Goal: Task Accomplishment & Management: Use online tool/utility

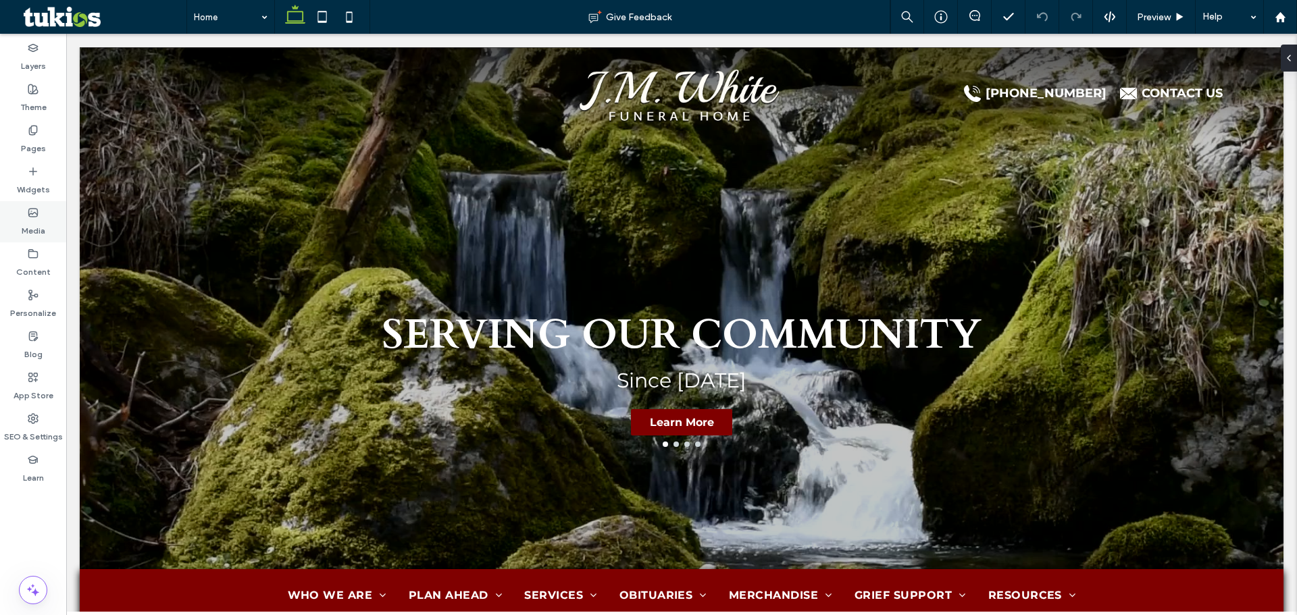
click at [29, 213] on use at bounding box center [33, 213] width 9 height 8
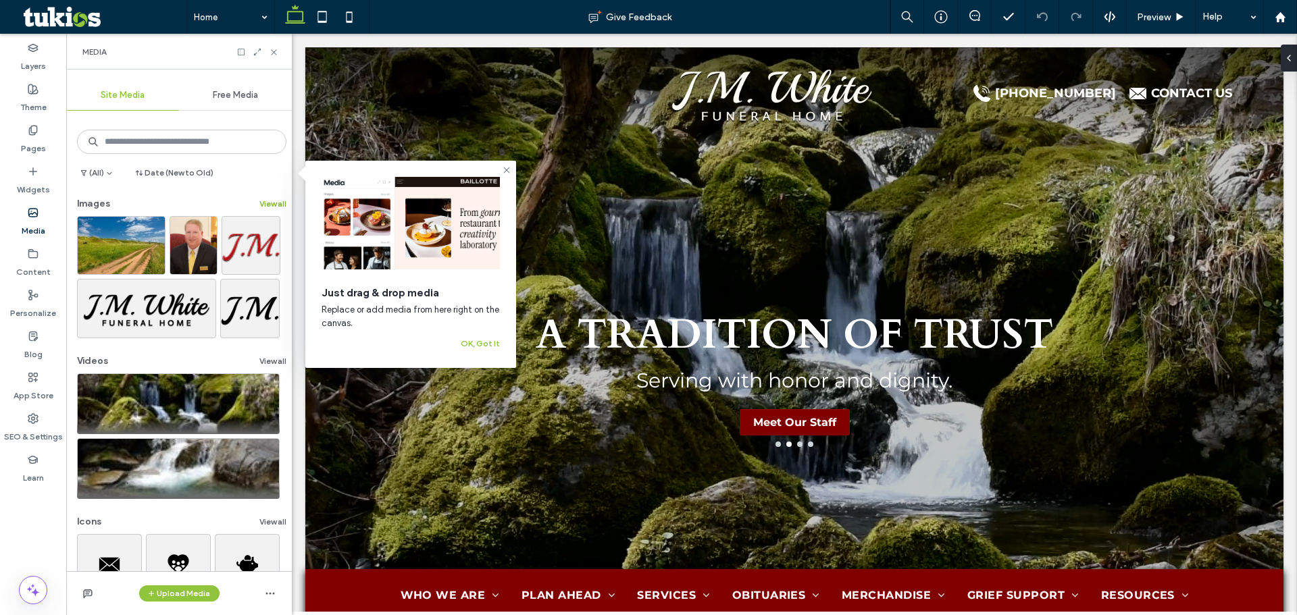
click at [259, 206] on button "View all" at bounding box center [272, 204] width 27 height 16
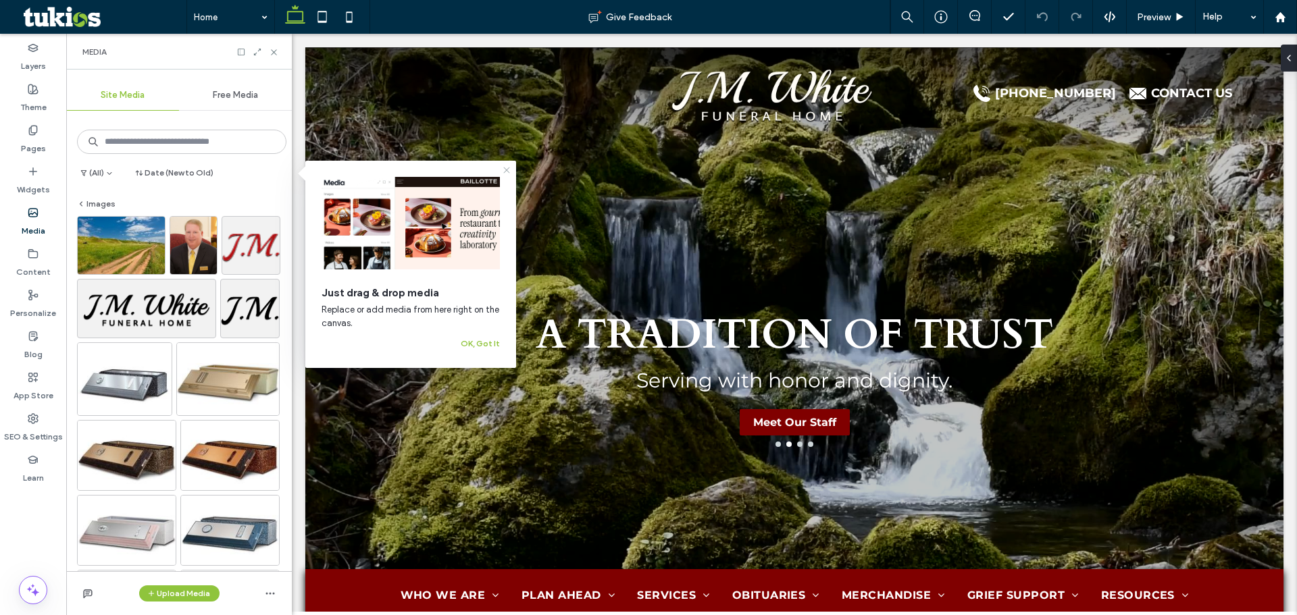
drag, startPoint x: 505, startPoint y: 171, endPoint x: 160, endPoint y: 170, distance: 345.1
click at [505, 171] on icon at bounding box center [506, 170] width 11 height 11
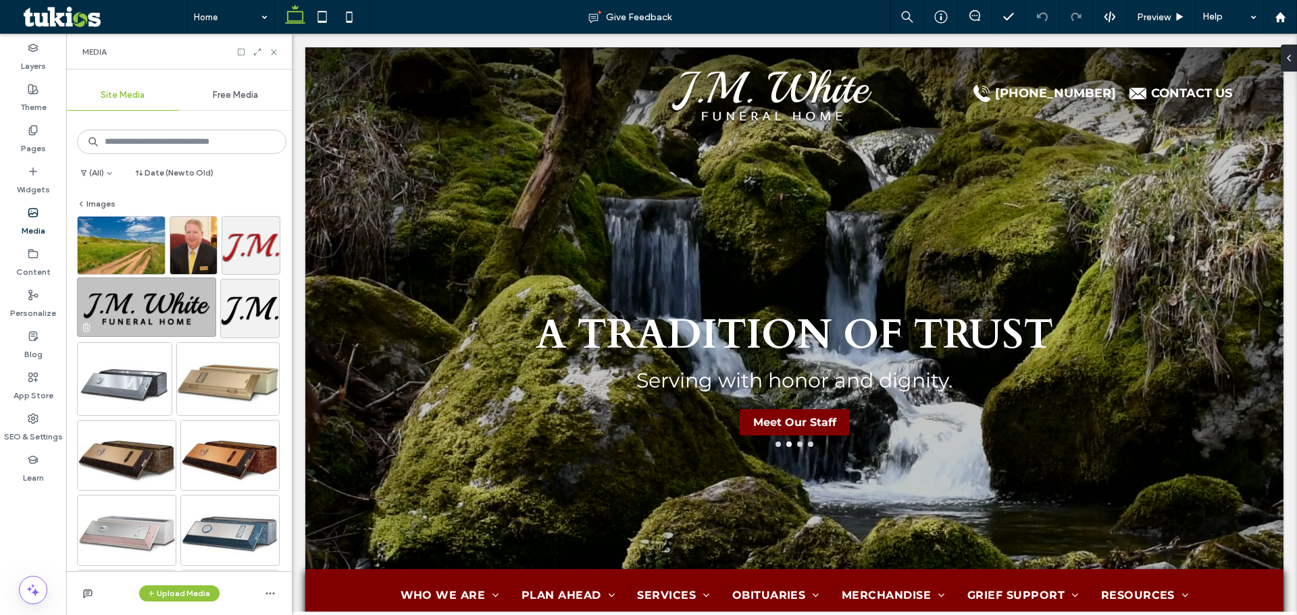
click at [168, 309] on img at bounding box center [146, 307] width 139 height 59
click at [168, 319] on img at bounding box center [146, 307] width 139 height 59
click at [275, 45] on div "Media" at bounding box center [179, 52] width 226 height 36
click at [274, 52] on use at bounding box center [273, 51] width 5 height 5
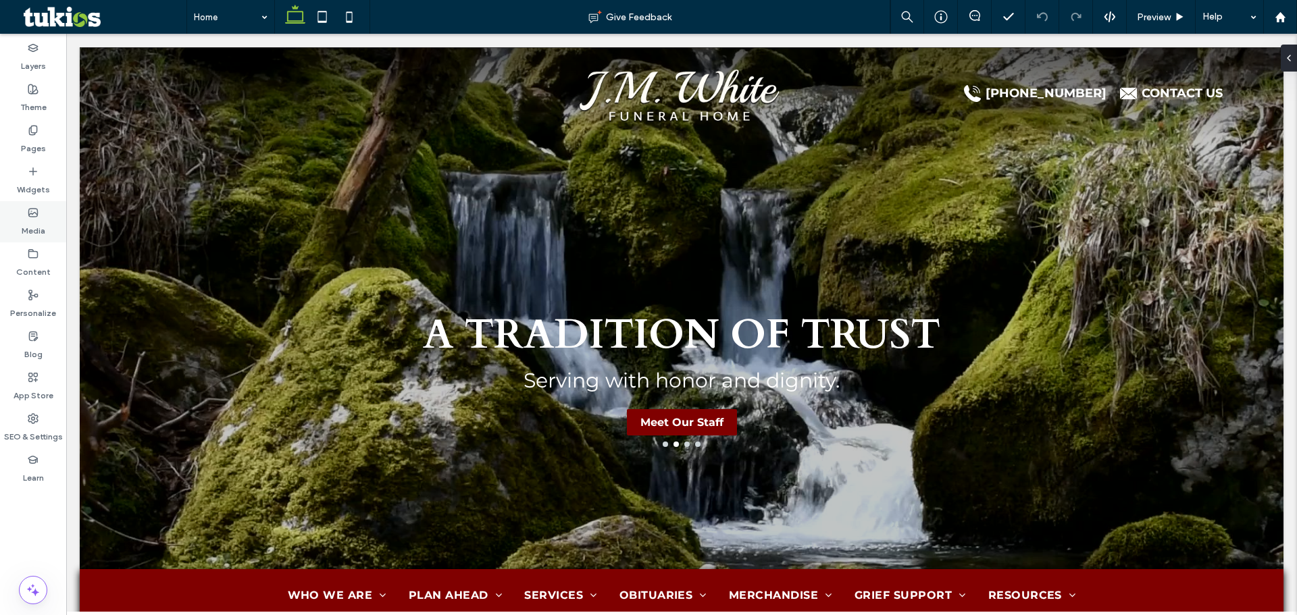
click at [41, 219] on label "Media" at bounding box center [34, 227] width 24 height 19
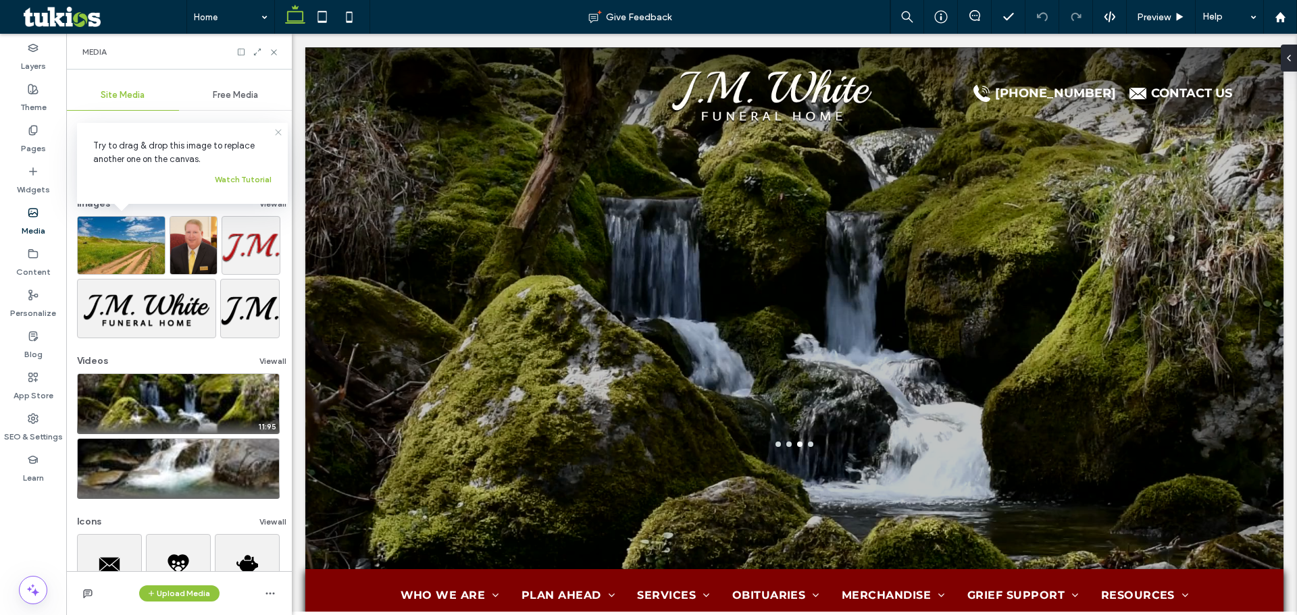
click at [279, 134] on icon at bounding box center [278, 132] width 11 height 11
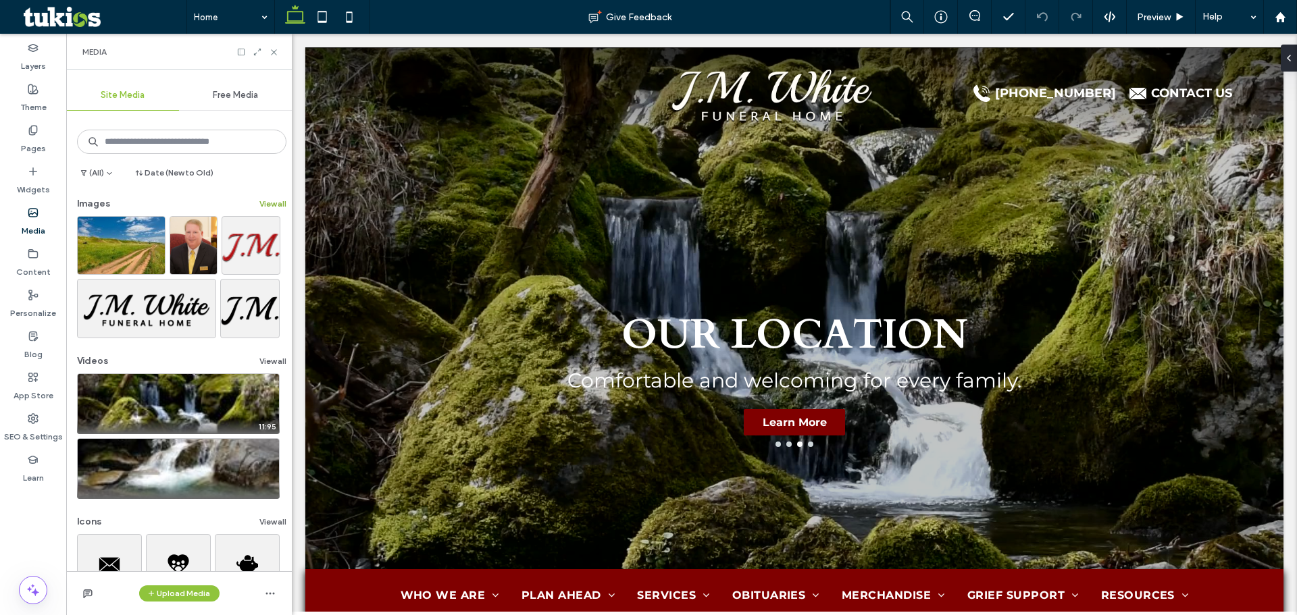
click at [259, 201] on button "View all" at bounding box center [272, 204] width 27 height 16
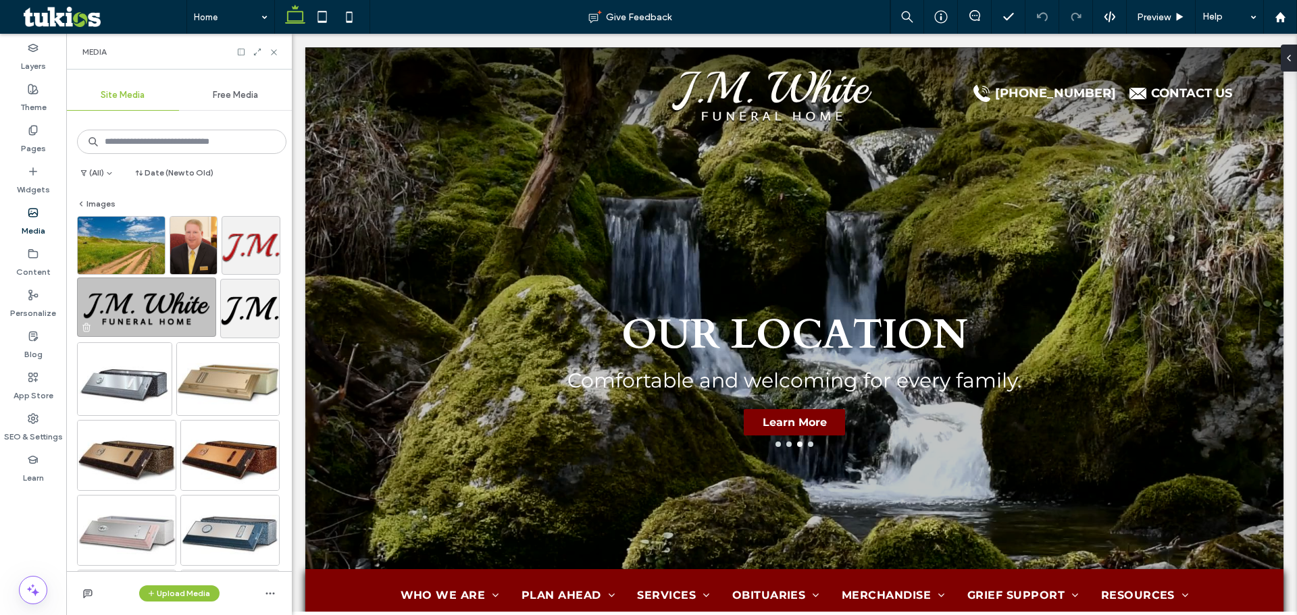
click at [157, 305] on img at bounding box center [146, 307] width 139 height 59
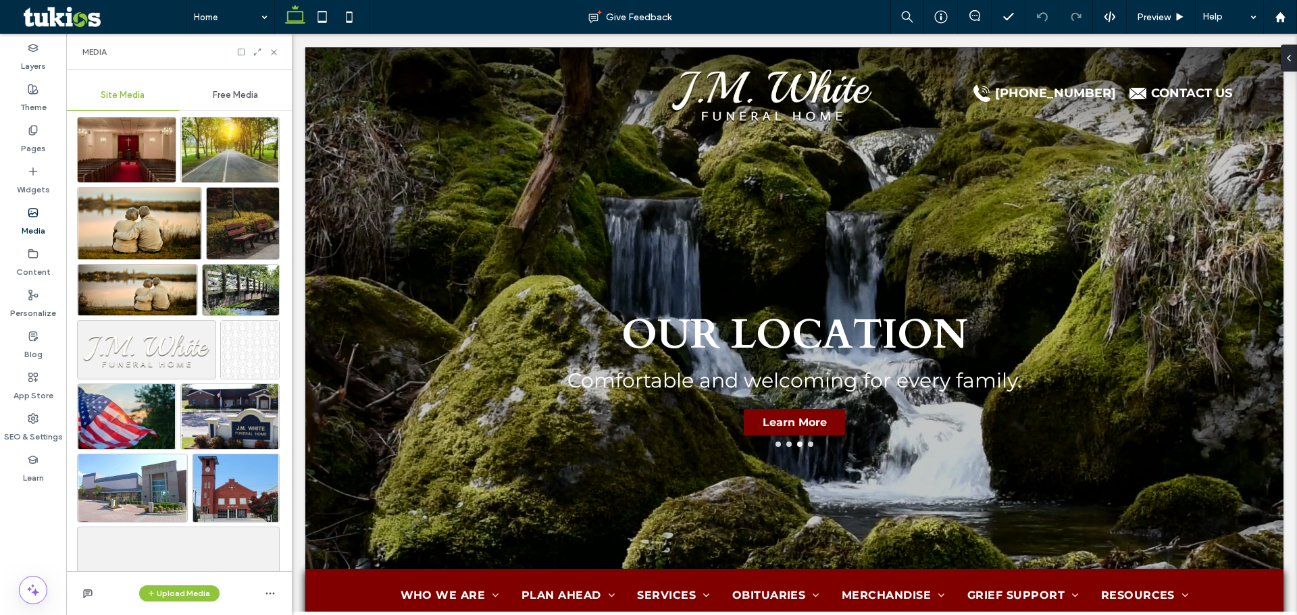
scroll to position [1102, 0]
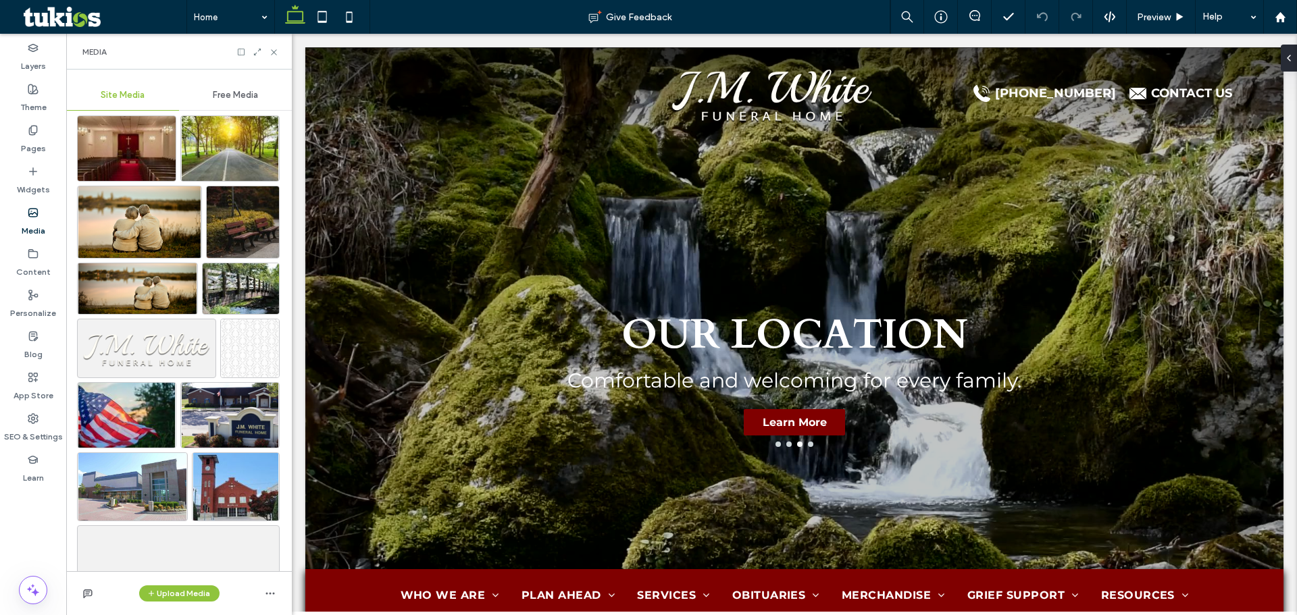
click at [163, 337] on img at bounding box center [146, 348] width 139 height 59
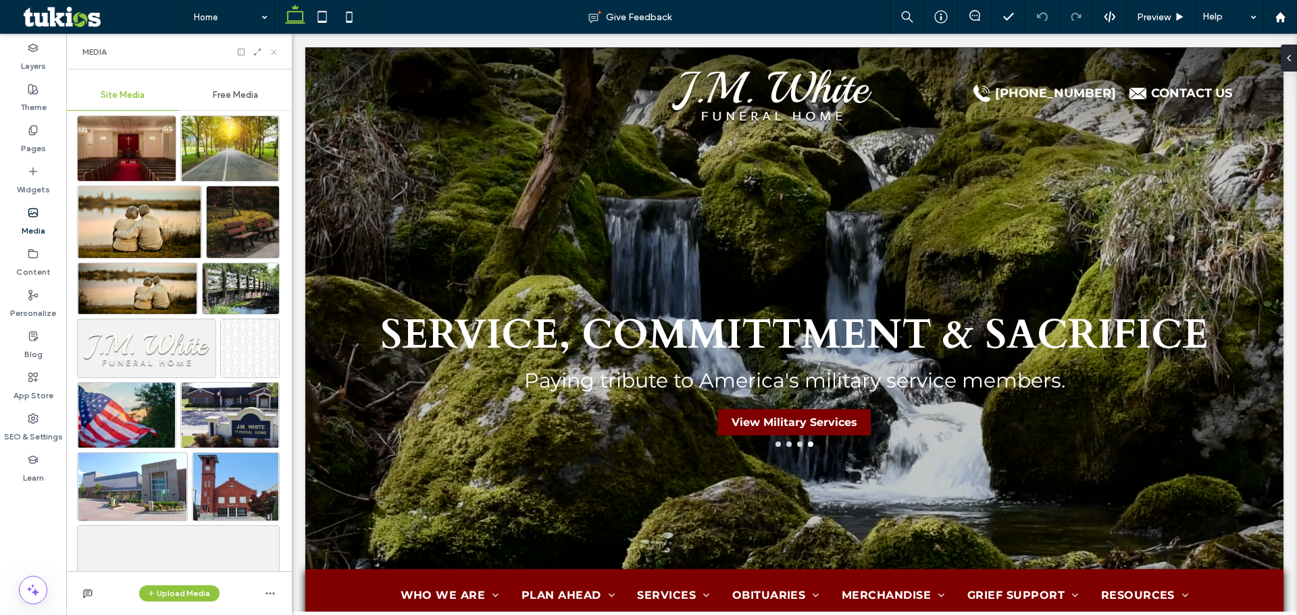
click at [271, 52] on icon at bounding box center [274, 52] width 10 height 10
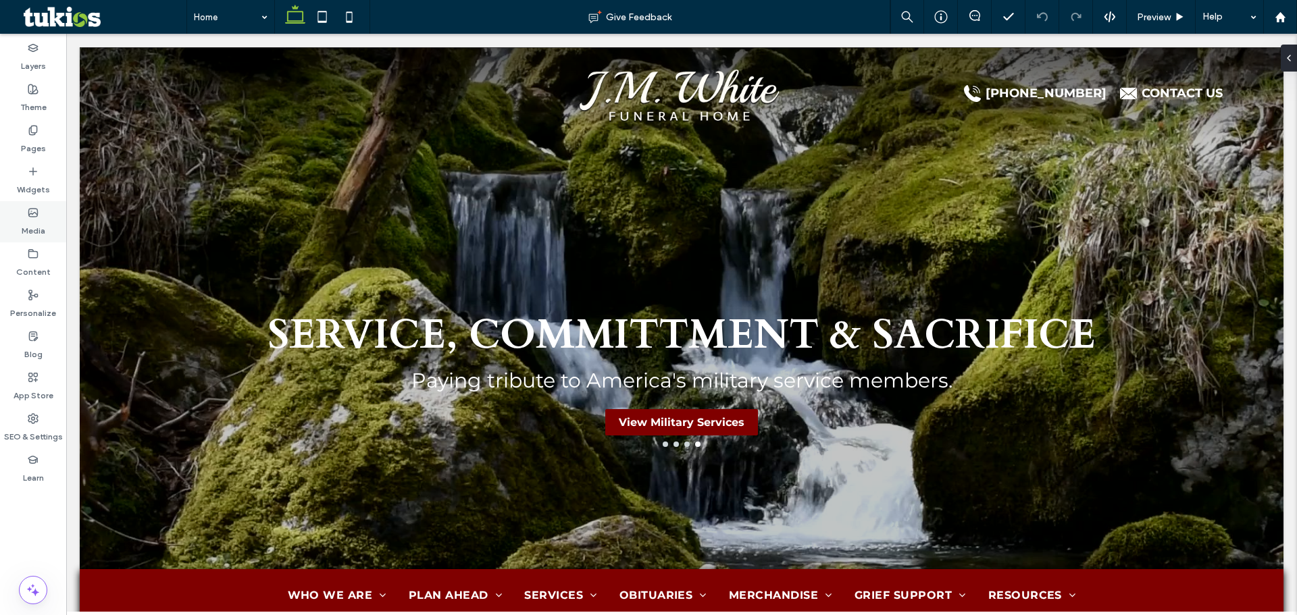
click at [36, 211] on icon at bounding box center [33, 212] width 11 height 11
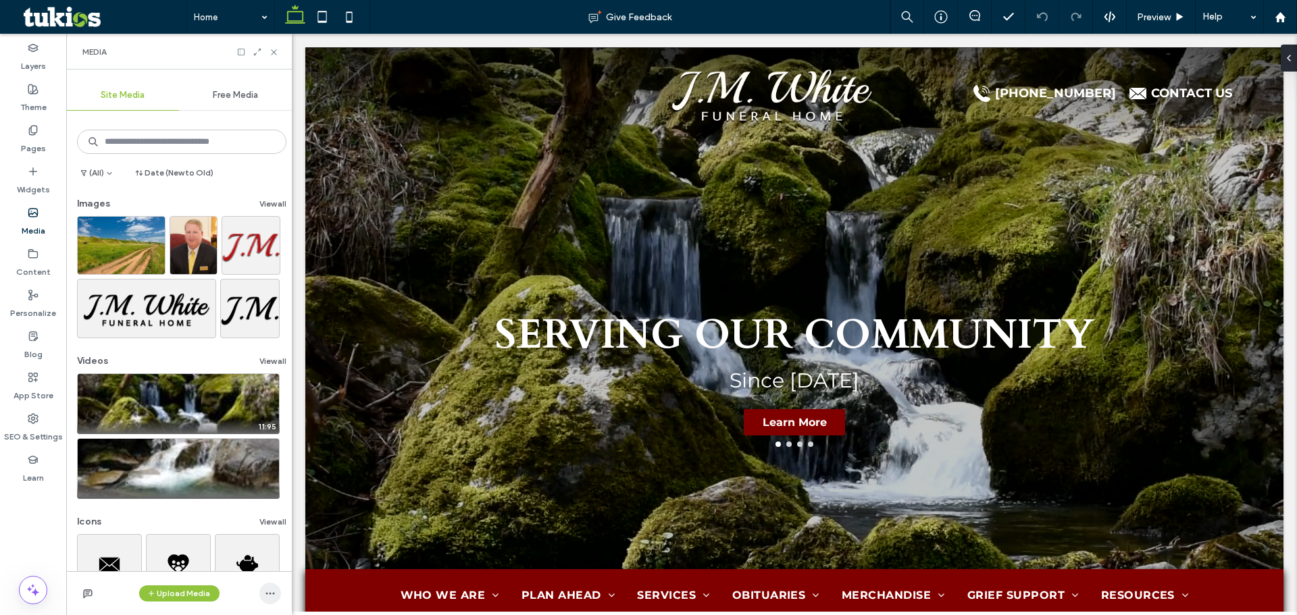
click at [273, 592] on icon "button" at bounding box center [270, 593] width 11 height 11
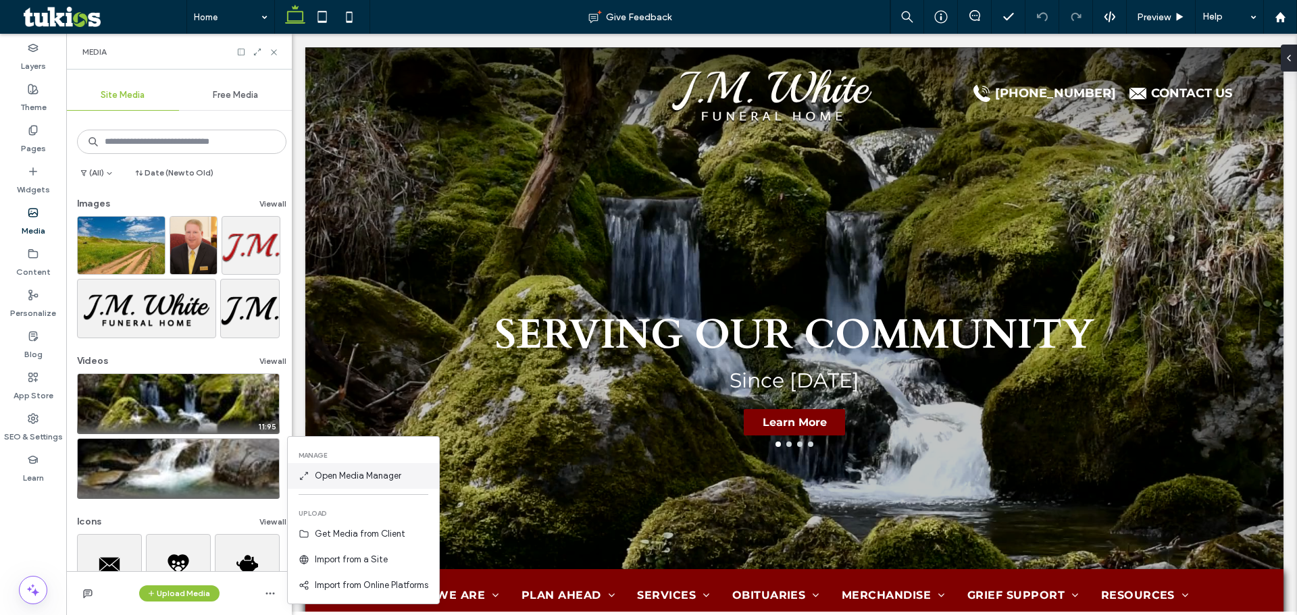
click at [344, 473] on span "Open Media Manager" at bounding box center [358, 476] width 86 height 14
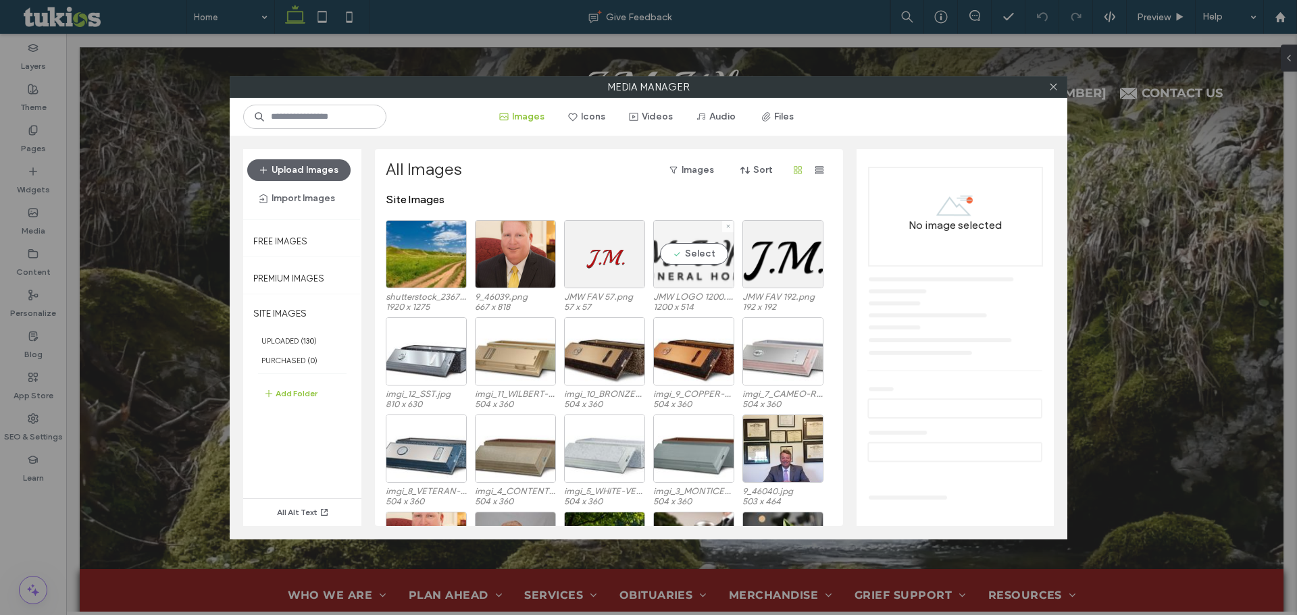
click at [713, 255] on div "Select" at bounding box center [693, 254] width 81 height 68
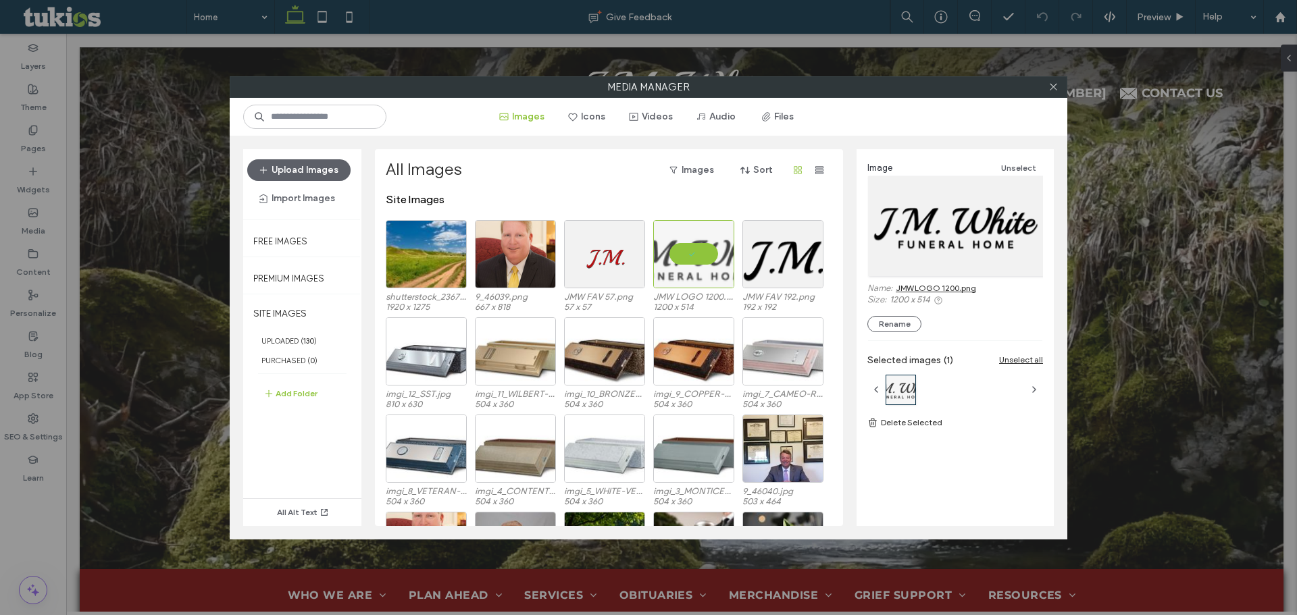
drag, startPoint x: 966, startPoint y: 288, endPoint x: 958, endPoint y: 288, distance: 7.4
click at [966, 288] on link "JMW LOGO 1200.png" at bounding box center [935, 288] width 80 height 10
click at [782, 263] on div "Select" at bounding box center [782, 254] width 81 height 68
click at [939, 285] on link "JMW FAV 192.png" at bounding box center [927, 288] width 65 height 10
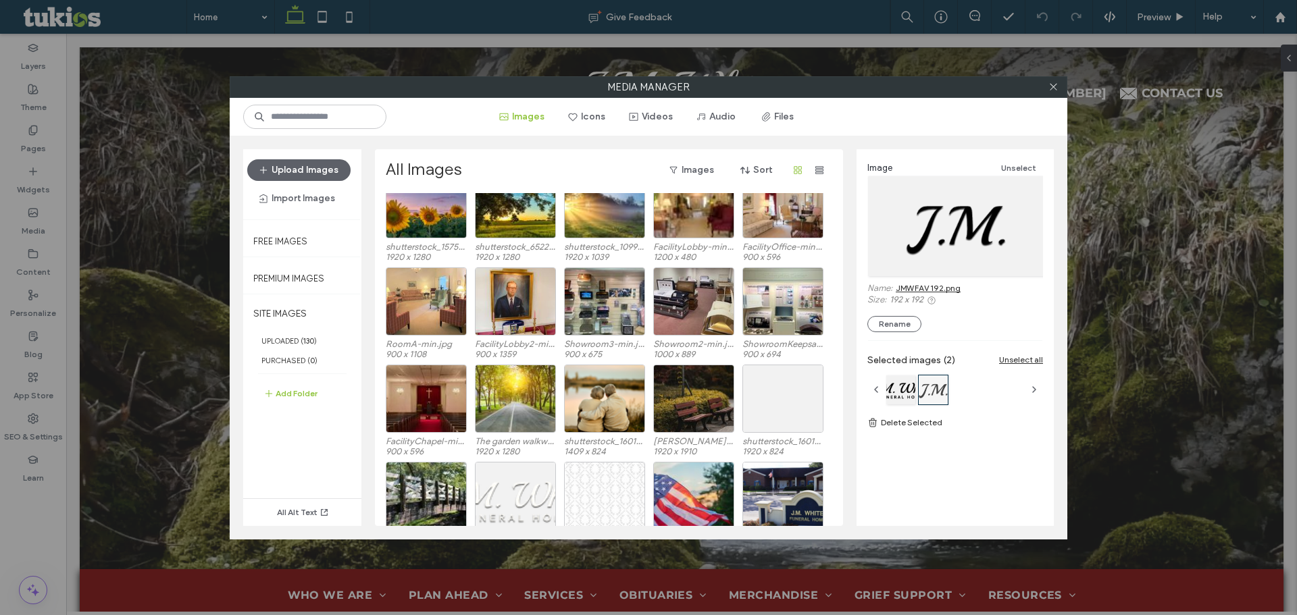
scroll to position [569, 0]
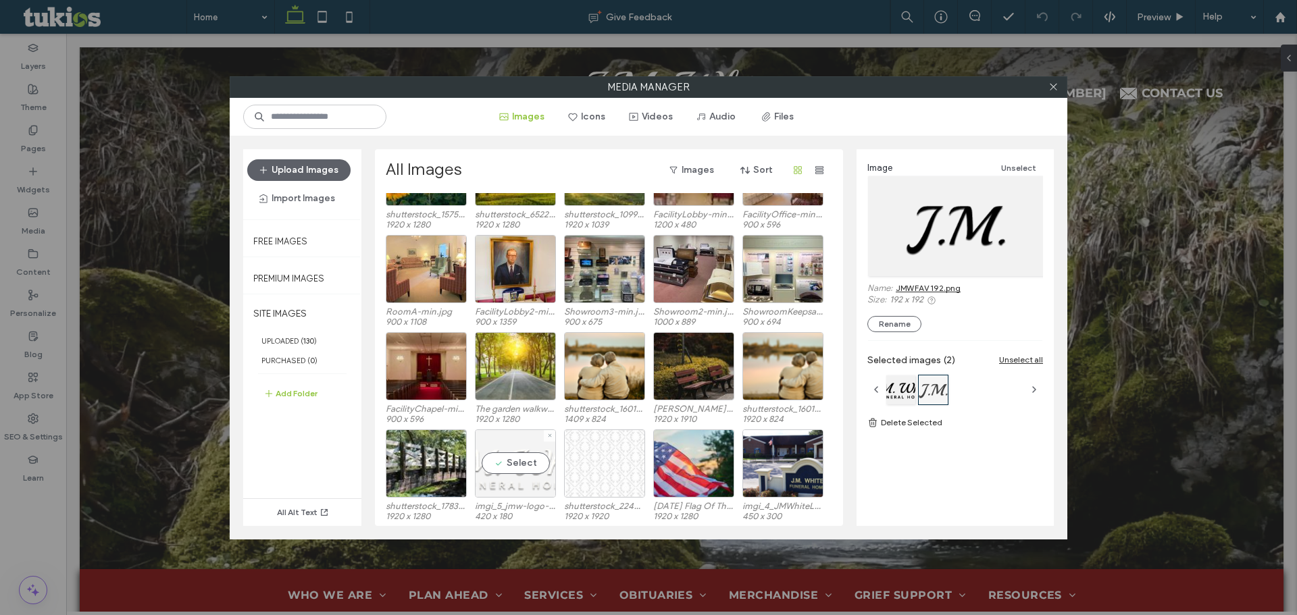
click at [517, 472] on div "Select" at bounding box center [515, 464] width 81 height 68
click at [941, 291] on link "imgi_5_jmw-logo-2.png" at bounding box center [940, 288] width 91 height 10
